Goal: Transaction & Acquisition: Purchase product/service

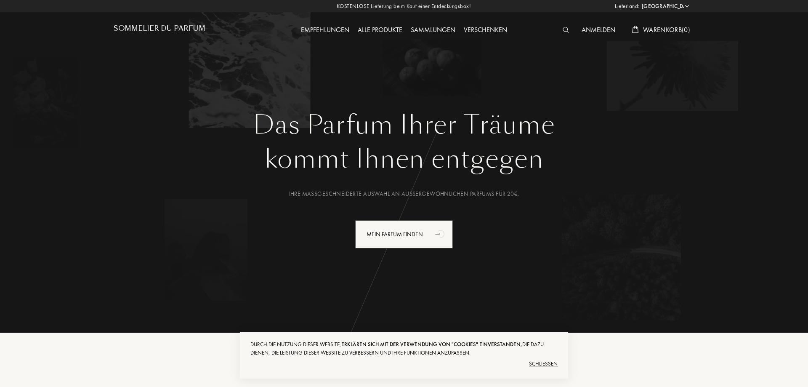
select select "DE"
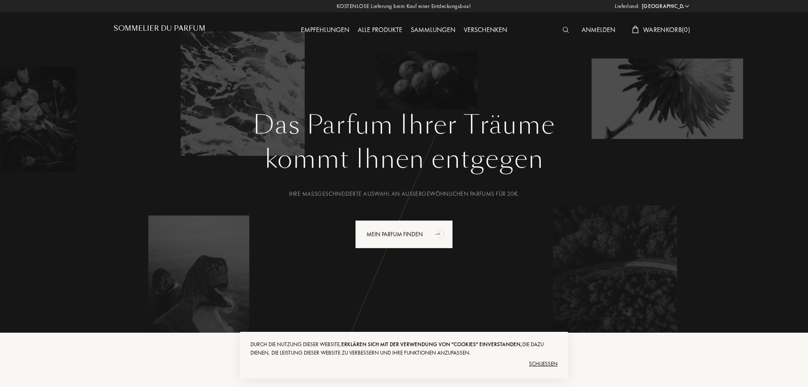
click at [551, 364] on div "Schließen" at bounding box center [403, 363] width 307 height 13
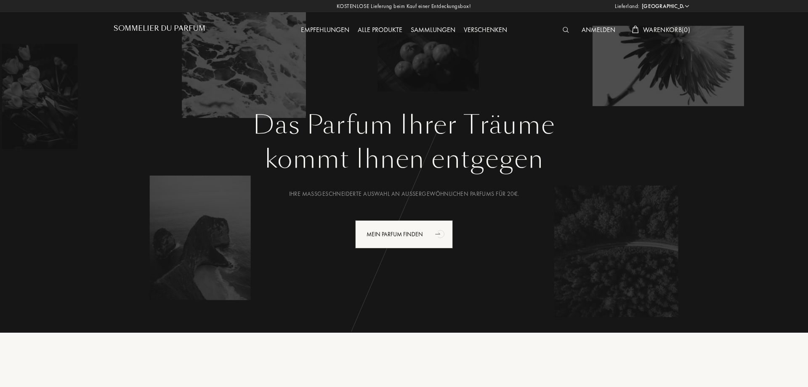
click at [562, 30] on img at bounding box center [565, 30] width 6 height 6
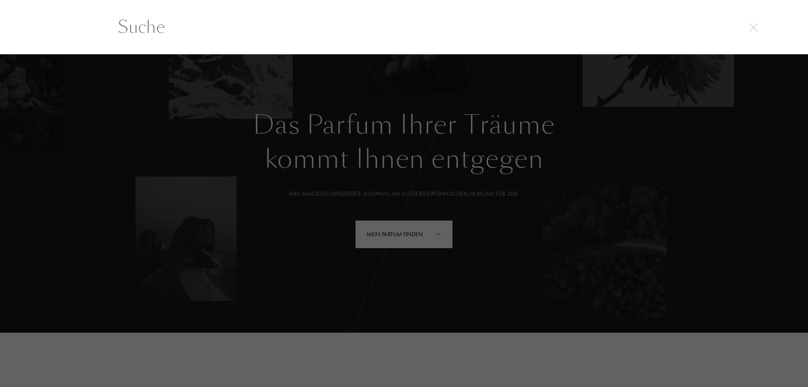
click at [317, 29] on input "text" at bounding box center [404, 26] width 606 height 25
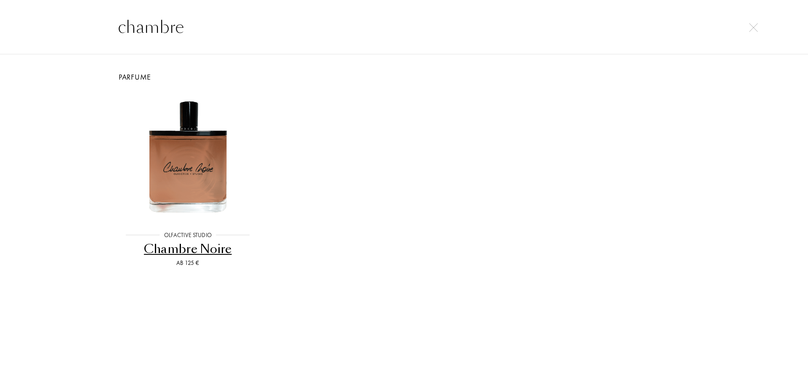
type input "chambre"
click at [221, 252] on div "Chambre Noire" at bounding box center [188, 249] width 138 height 16
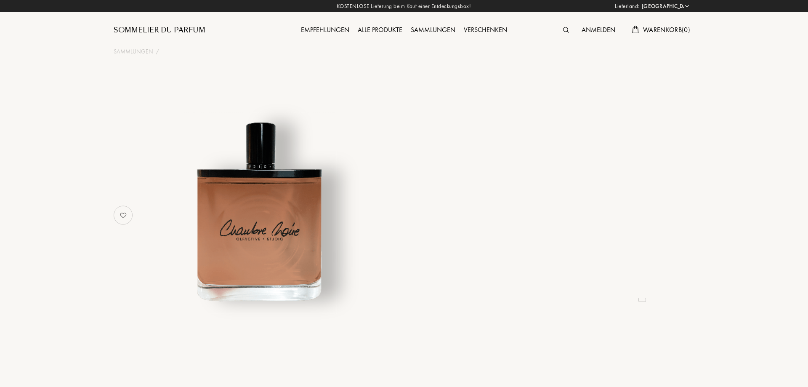
select select "DE"
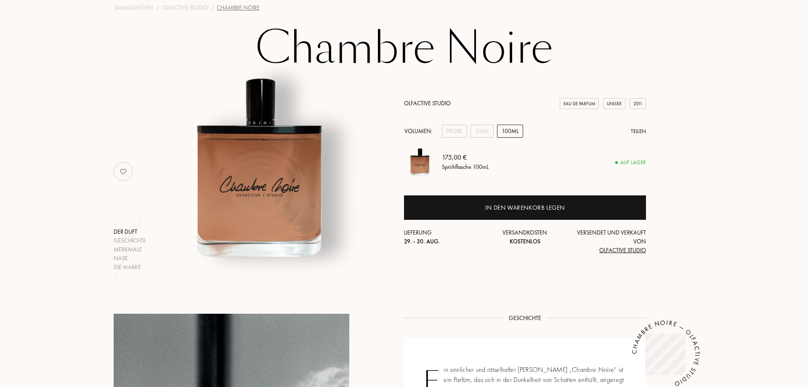
scroll to position [43, 0]
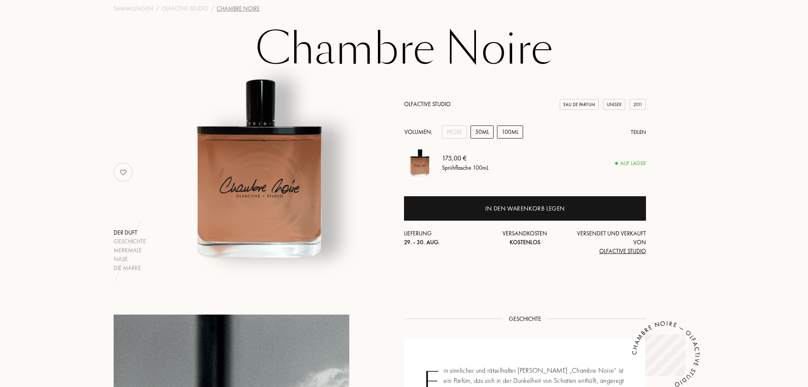
click at [479, 132] on div "50mL" at bounding box center [481, 131] width 23 height 13
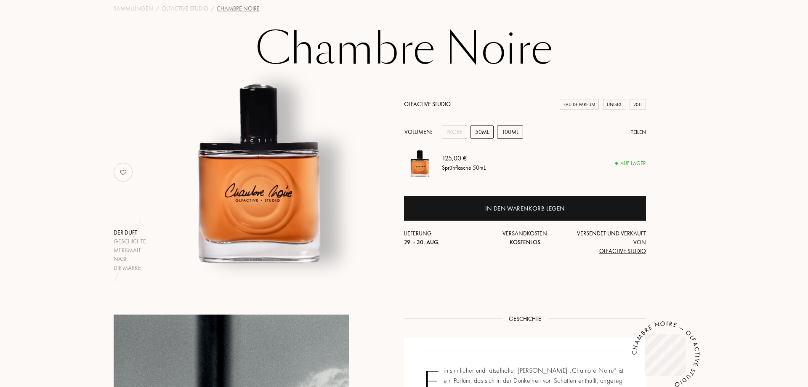
click at [513, 130] on div "100mL" at bounding box center [510, 131] width 26 height 13
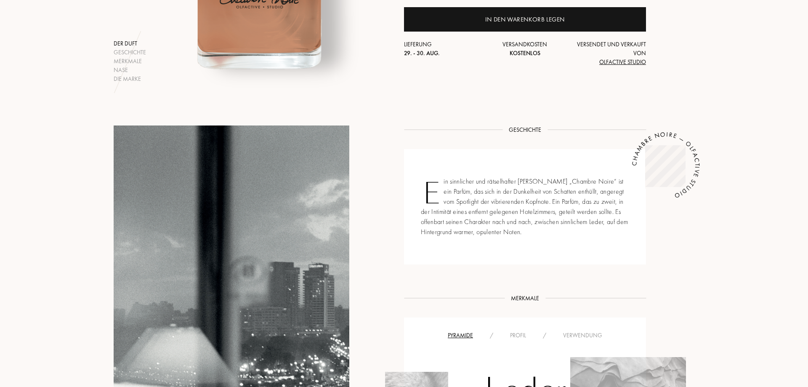
scroll to position [86, 0]
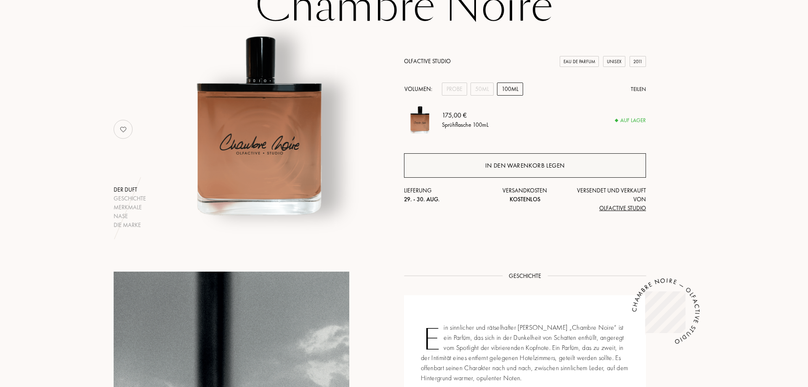
click at [520, 167] on div "In den Warenkorb legen" at bounding box center [524, 166] width 79 height 10
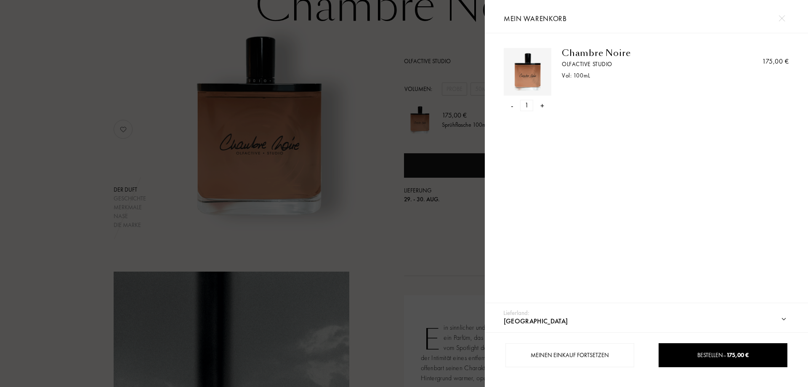
click at [387, 231] on div at bounding box center [242, 193] width 485 height 387
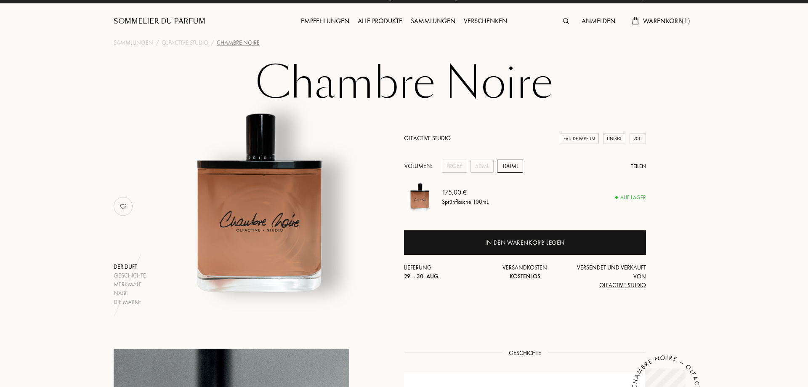
scroll to position [0, 0]
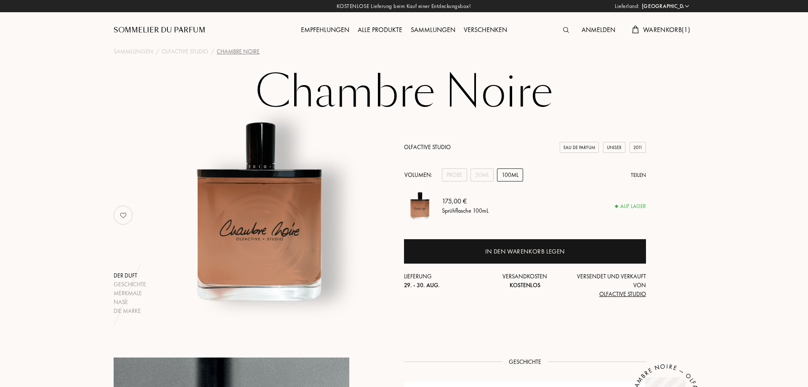
click at [564, 33] on div at bounding box center [568, 30] width 19 height 11
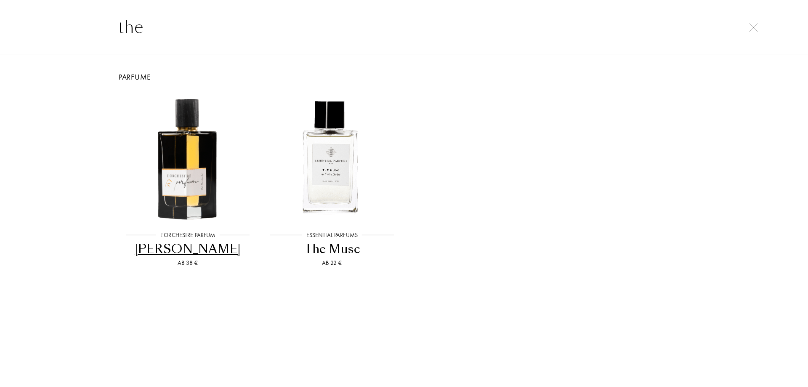
type input "the"
click at [205, 251] on div "[PERSON_NAME]" at bounding box center [188, 249] width 138 height 16
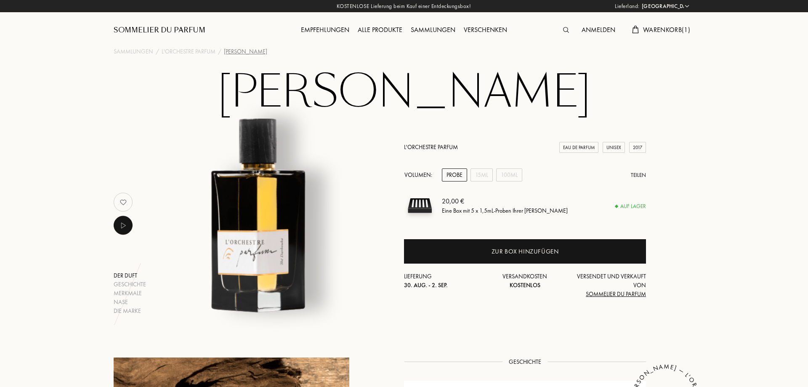
select select "DE"
click at [516, 177] on div "100mL" at bounding box center [509, 174] width 26 height 13
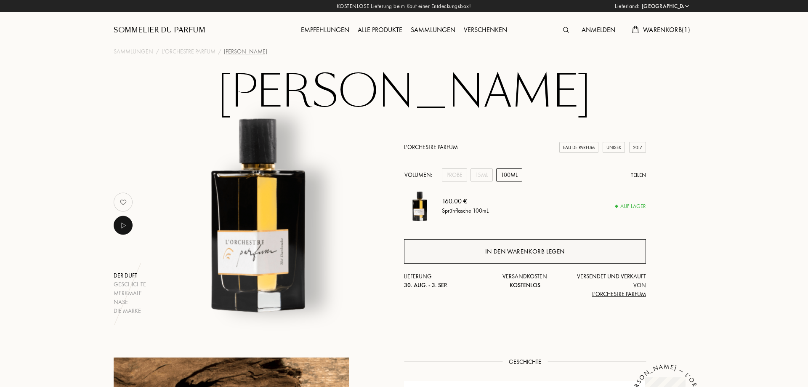
click at [529, 250] on div "In den Warenkorb legen" at bounding box center [524, 251] width 79 height 10
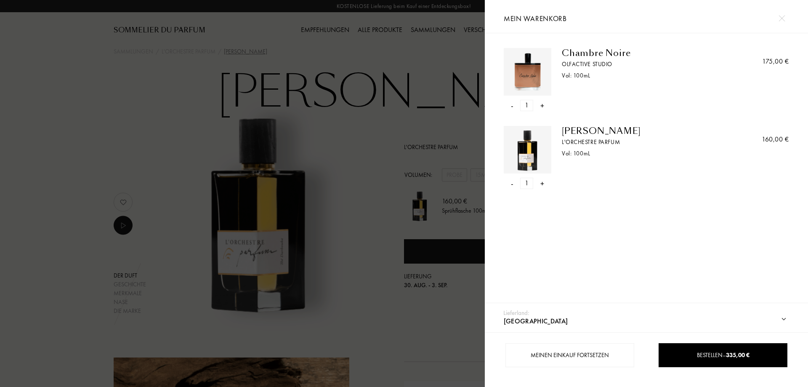
click at [385, 292] on div at bounding box center [242, 193] width 485 height 387
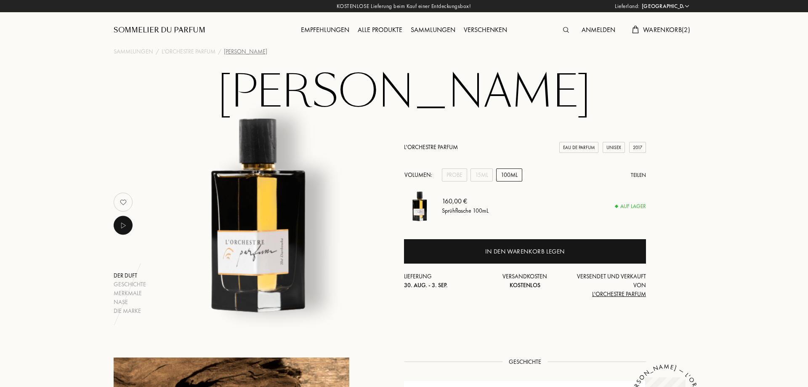
click at [566, 30] on img at bounding box center [566, 30] width 6 height 6
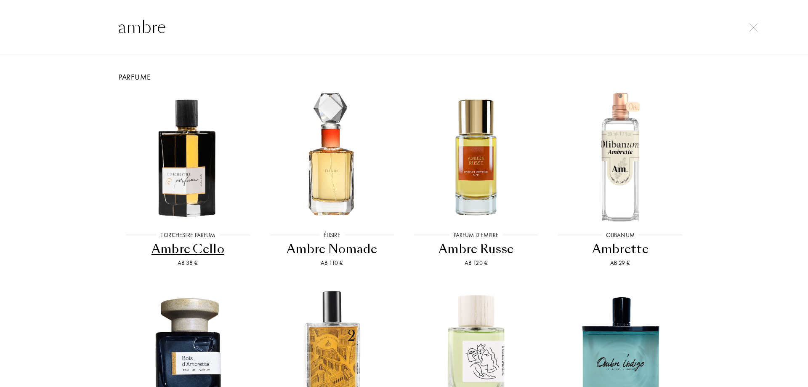
type input "ambre"
click at [485, 252] on div "Ambre Russe" at bounding box center [476, 249] width 138 height 16
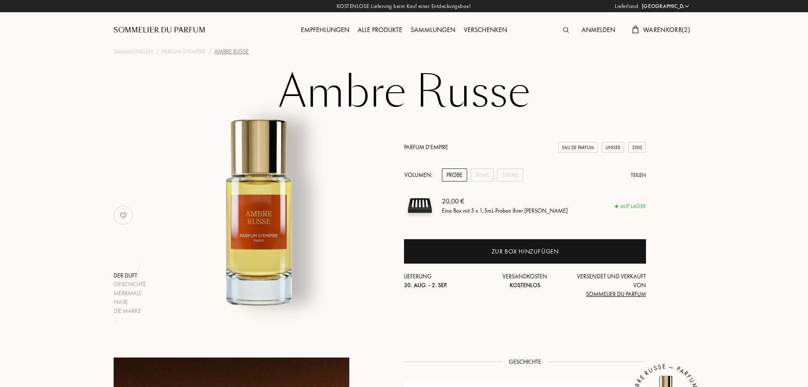
select select "DE"
click at [514, 175] on div "100mL" at bounding box center [510, 174] width 26 height 13
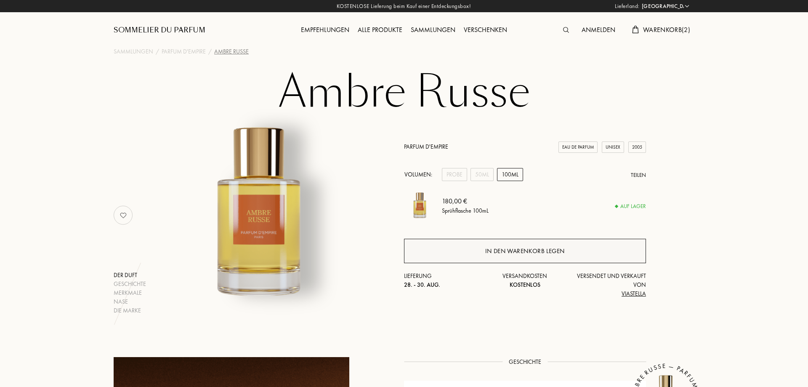
click at [499, 251] on div "In den Warenkorb legen" at bounding box center [524, 251] width 79 height 10
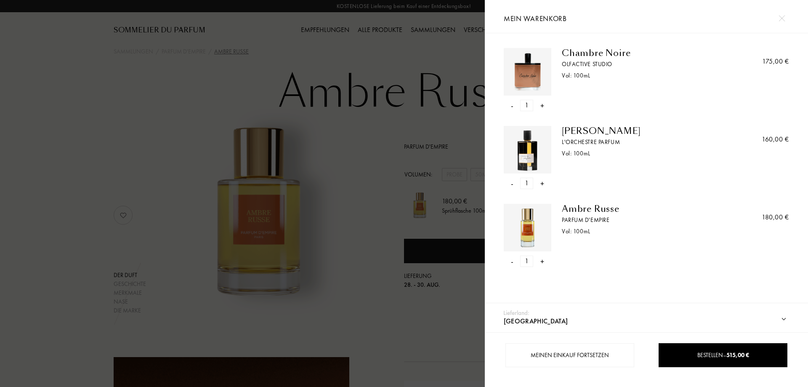
click at [123, 124] on div at bounding box center [242, 193] width 485 height 387
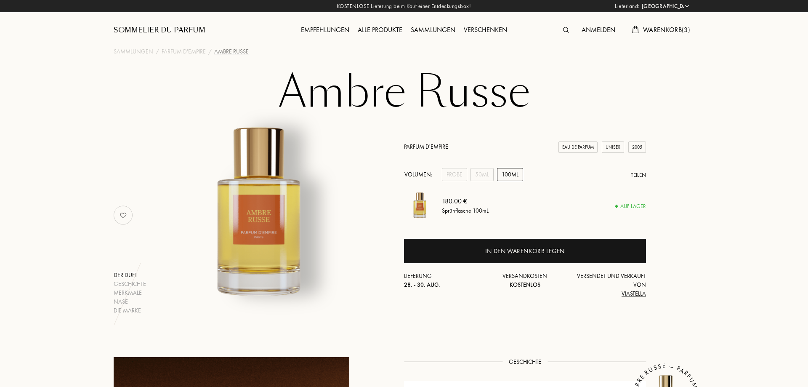
click at [564, 31] on img at bounding box center [566, 30] width 6 height 6
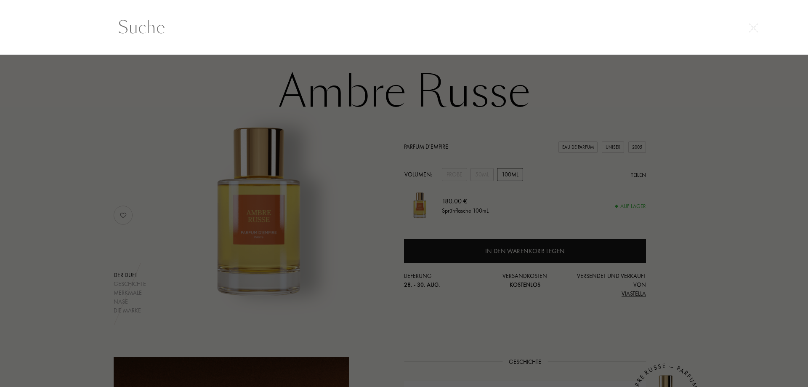
scroll to position [0, 0]
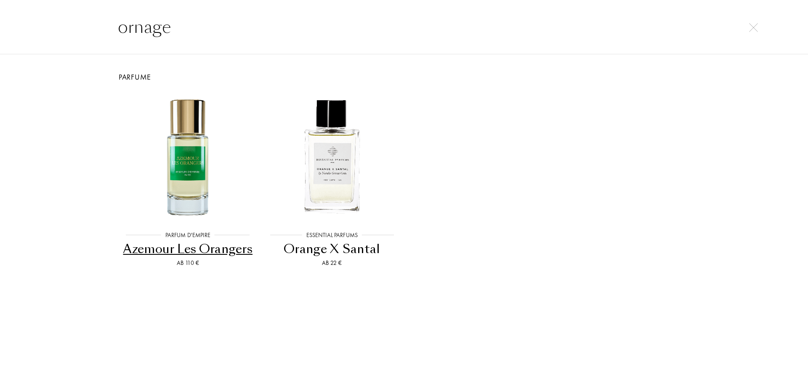
type input "ornage"
click at [340, 251] on div "Orange X Santal" at bounding box center [332, 249] width 138 height 16
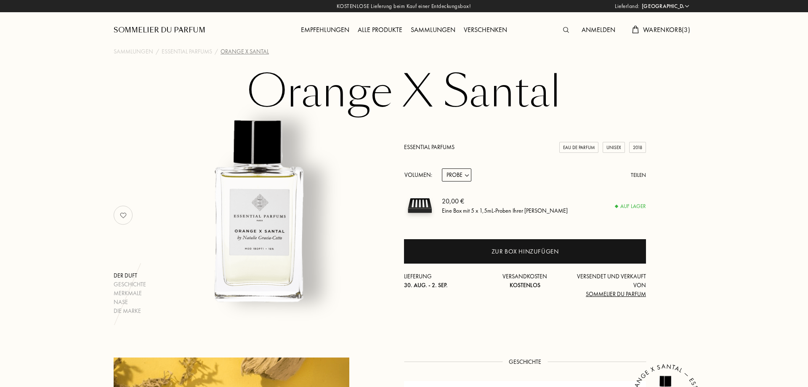
select select "DE"
click at [442, 168] on select "Probe 10mL 100mL 150mL" at bounding box center [456, 174] width 29 height 13
select select "2"
click option "100mL" at bounding box center [0, 0] width 0 height 0
select select "2"
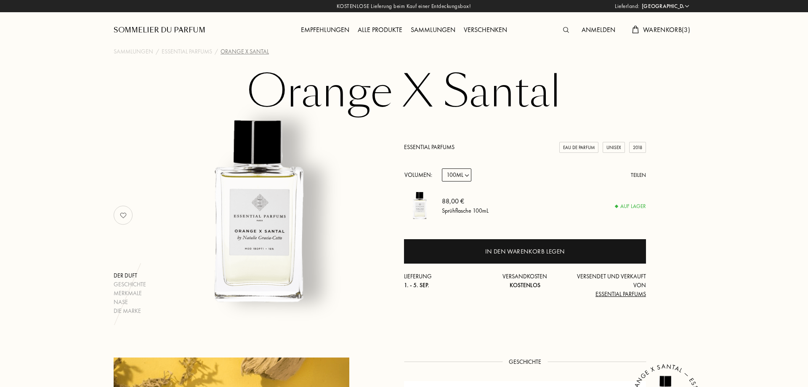
click at [442, 168] on select "Probe 10mL 100mL 150mL" at bounding box center [456, 174] width 29 height 13
select select "3"
click option "150mL" at bounding box center [0, 0] width 0 height 0
select select "3"
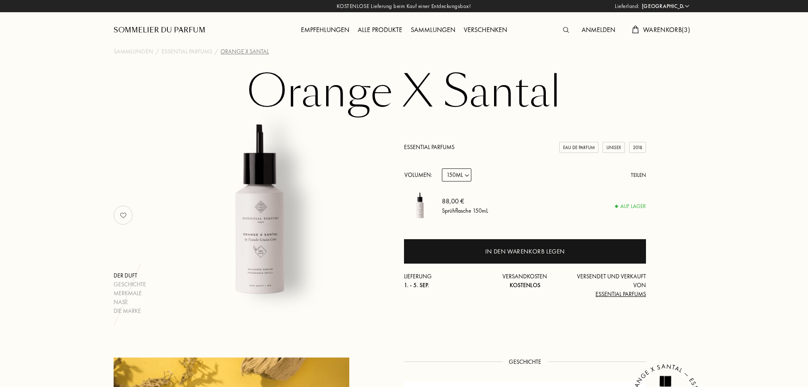
click at [442, 168] on select "Probe 10mL 100mL 150mL" at bounding box center [456, 174] width 29 height 13
select select "2"
click option "100mL" at bounding box center [0, 0] width 0 height 0
select select "2"
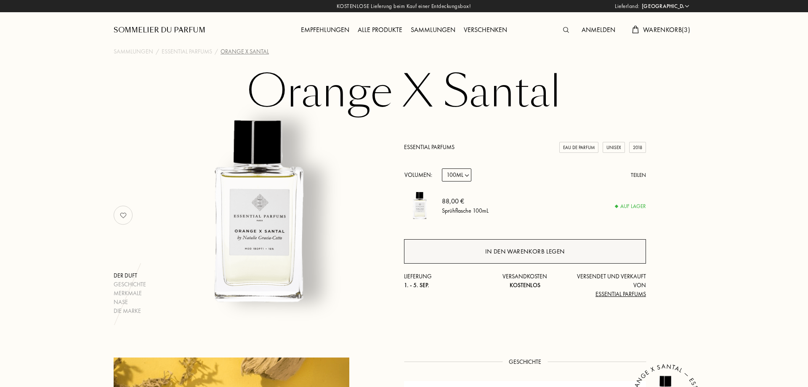
click at [517, 249] on div "In den Warenkorb legen" at bounding box center [524, 251] width 79 height 10
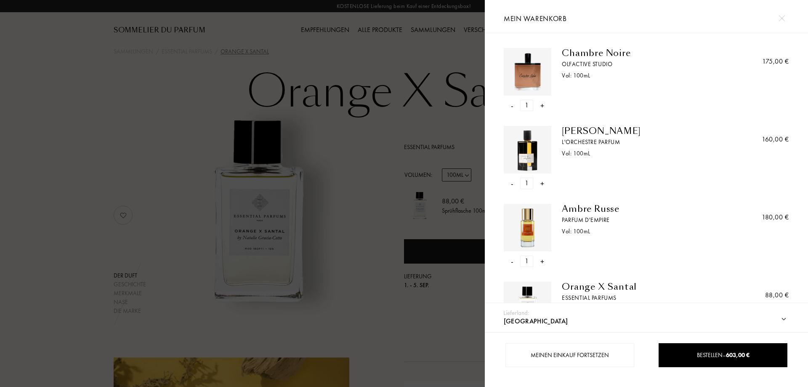
click at [511, 106] on div "-" at bounding box center [512, 105] width 3 height 11
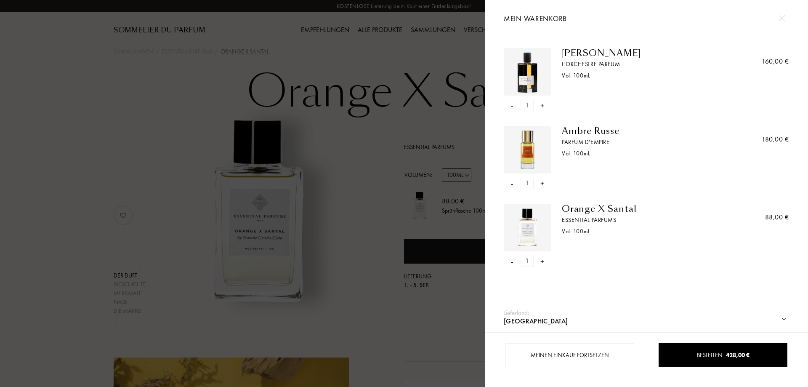
click at [511, 184] on div "-" at bounding box center [512, 183] width 3 height 11
